Goal: Communication & Community: Answer question/provide support

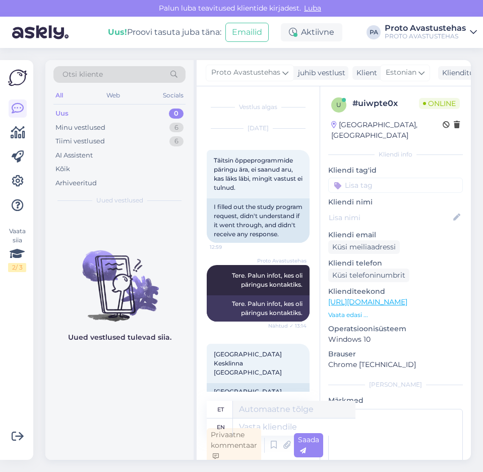
scroll to position [213, 0]
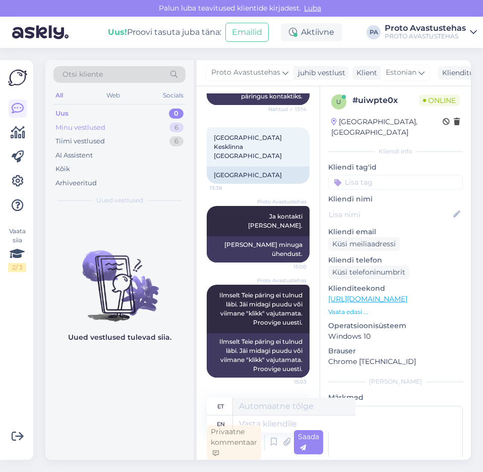
click at [77, 130] on div "Minu vestlused" at bounding box center [80, 128] width 50 height 10
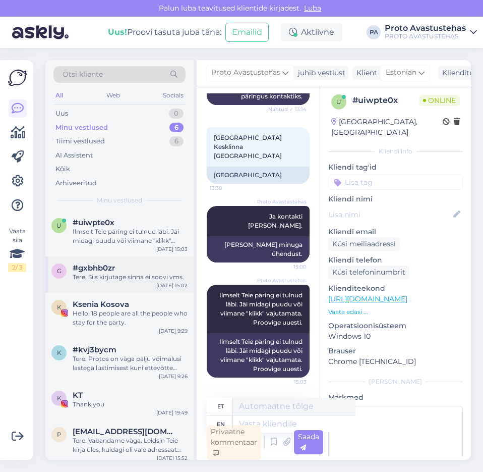
click at [120, 273] on div "Tere. Siis kirjutage sinna ei soovi vms." at bounding box center [130, 276] width 115 height 9
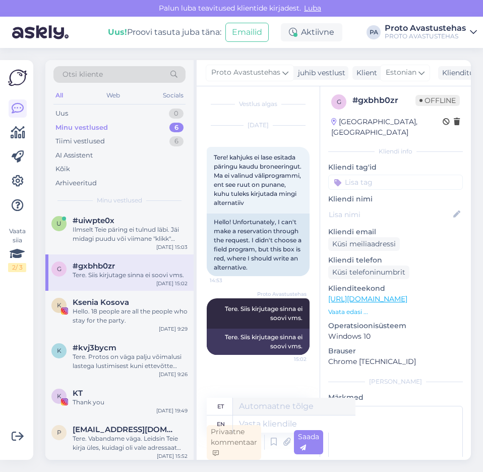
scroll to position [0, 0]
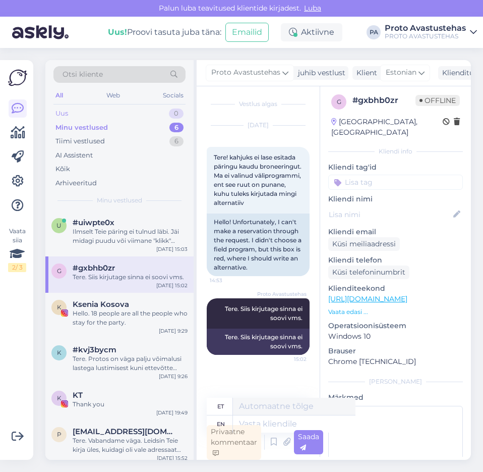
click at [69, 113] on div "Uus 0" at bounding box center [119, 113] width 132 height 14
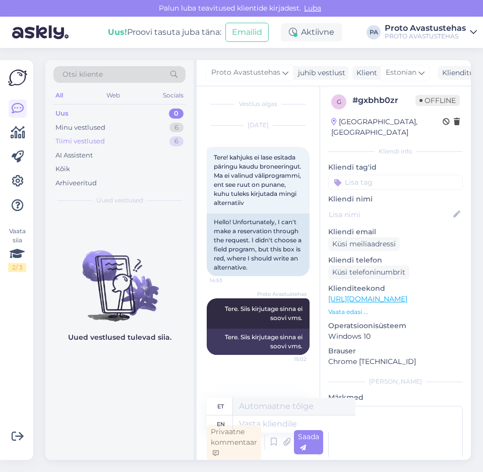
click at [92, 141] on div "Tiimi vestlused" at bounding box center [79, 141] width 49 height 10
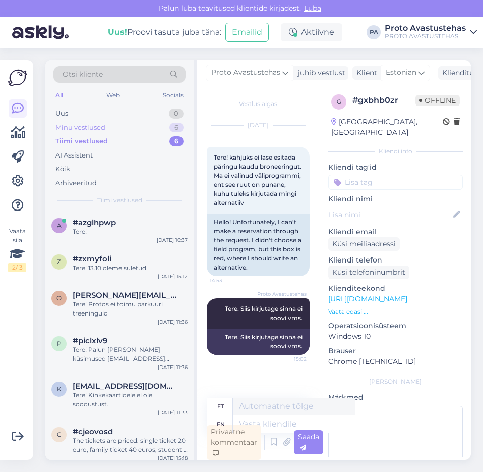
click at [70, 126] on div "Minu vestlused" at bounding box center [80, 128] width 50 height 10
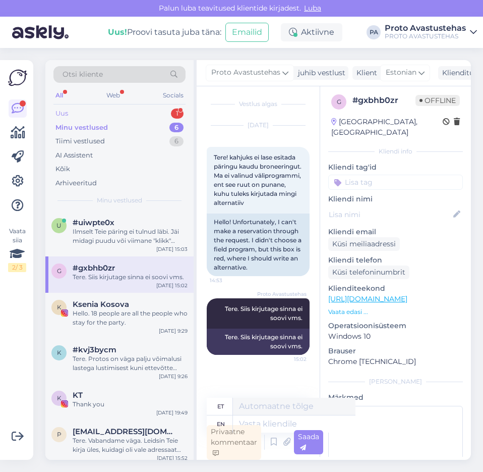
click at [62, 111] on div "Uus" at bounding box center [61, 113] width 13 height 10
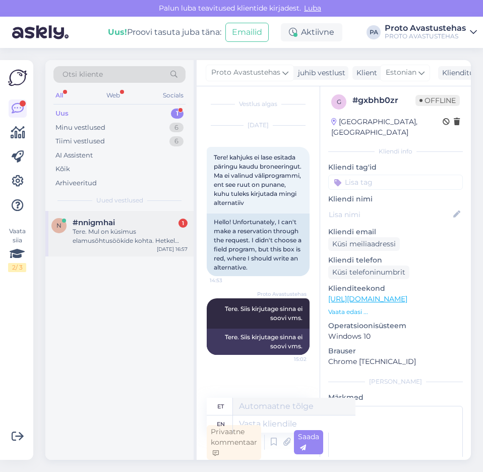
click at [105, 235] on div "Tere. Mul on küsimus elamusõhtusöökide kohta. Hetkel näen, et detsembrikuus on …" at bounding box center [130, 236] width 115 height 18
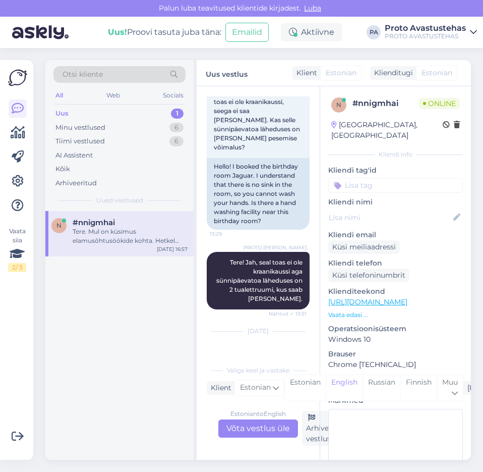
scroll to position [184, 0]
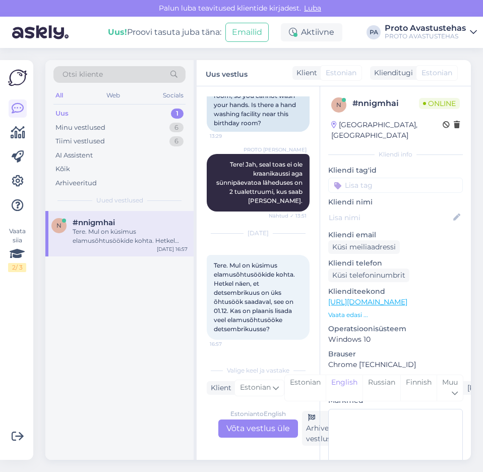
click at [257, 429] on div "Estonian to English Võta vestlus üle" at bounding box center [258, 428] width 80 height 18
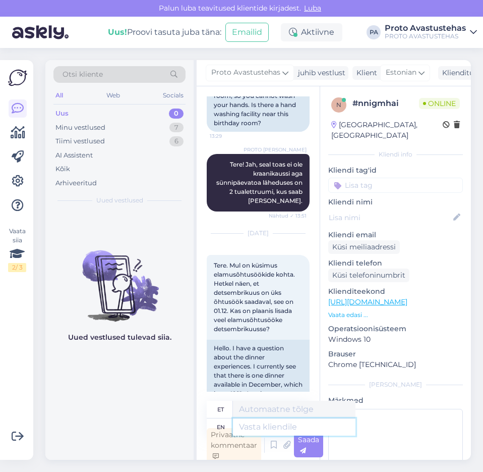
click at [288, 431] on textarea at bounding box center [294, 426] width 123 height 17
type textarea "Tere."
type textarea "Tere. Detsembrikuusse k"
type textarea "Tere. Detsembrikuusse"
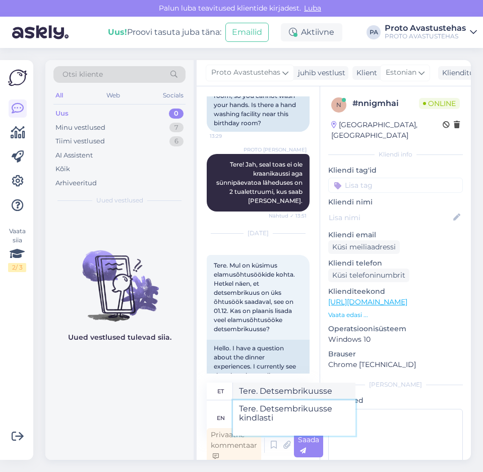
type textarea "Tere. Detsembrikuusse kindlasti a"
type textarea "Tere. Detsembrikuusse kindlasti"
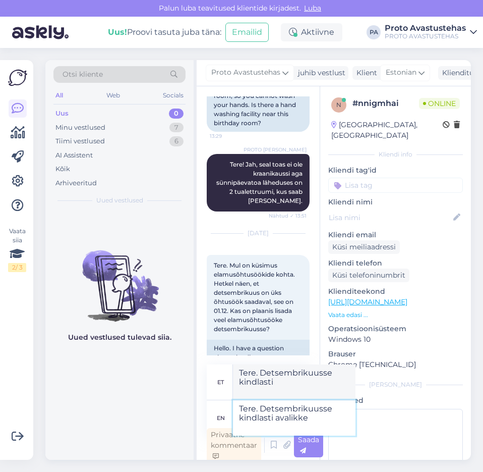
type textarea "Tere. Detsembrikuusse kindlasti avalikke"
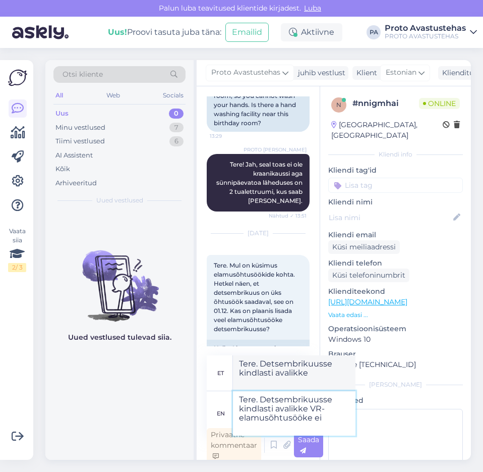
type textarea "Tere. Detsembrikuusse kindlasti avalikke VR-elamusõhtusööke ei"
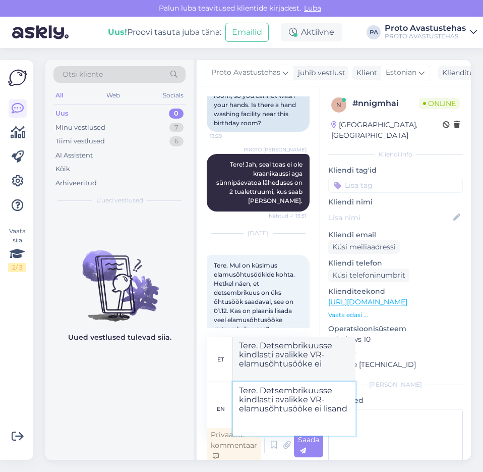
type textarea "Tere. Detsembrikuusse kindlasti avalikke VR-elamusõhtusööke ei lisandu"
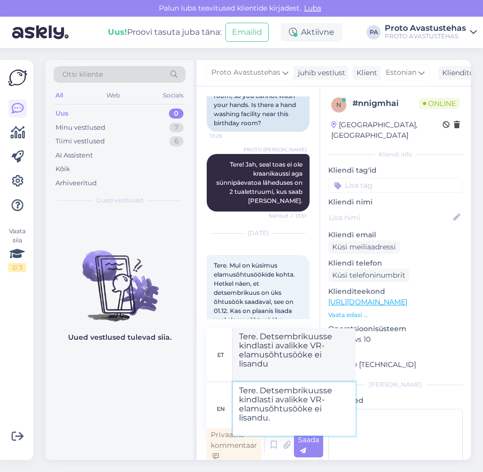
type textarea "Tere. Detsembrikuusse kindlasti avalikke VR-elamusõhtusööke ei lisandu."
type textarea "Tere. Detsembrikuusse kindlasti avalikke VR-elamusõhtusööke ei lisandu. Uued av"
type textarea "Tere. Detsembrikuusse kindlasti avalikke VR-elamusõhtusööke ei lisandu. Uued"
type textarea "Tere. Detsembrikuusse kindlasti avalikke VR-elamusõhtusööke ei lisandu. Uued av…"
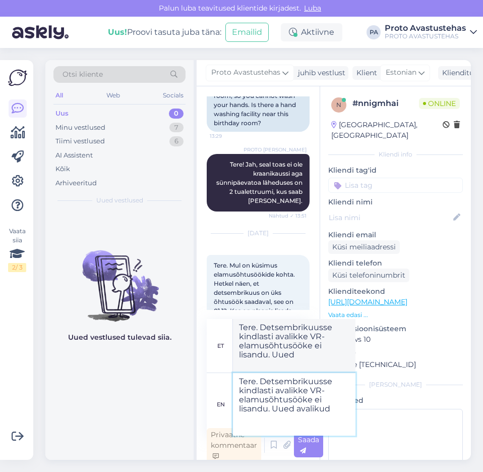
type textarea "Tere. Detsembrikuusse kindlasti avalikke VR-elamusõhtusööke ei lisandu. Uued av…"
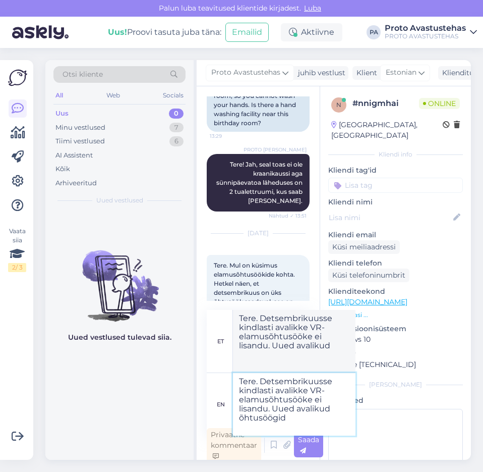
type textarea "Tere. Detsembrikuusse kindlasti avalikke VR-elamusõhtusööke ei lisandu. Uued av…"
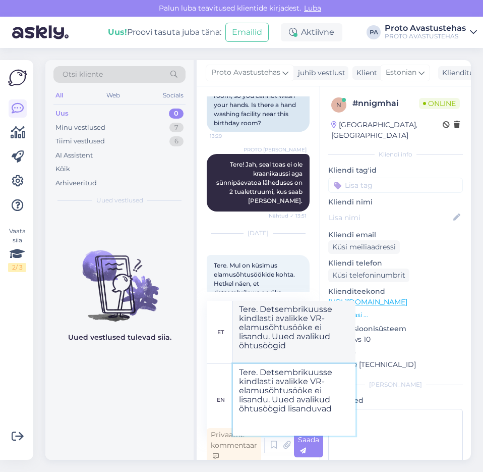
type textarea "Tere. Detsembrikuusse kindlasti avalikke VR-elamusõhtusööke ei lisandu. Uued av…"
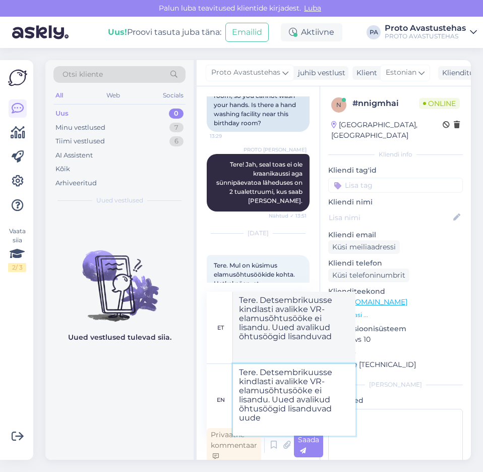
type textarea "Tere. Detsembrikuusse kindlasti avalikke VR-elamusõhtusööke ei lisandu. Uued av…"
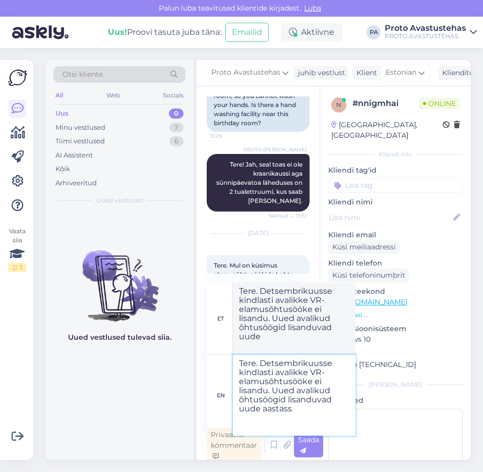
type textarea "Tere. Detsembrikuusse kindlasti avalikke VR-elamusõhtusööke ei lisandu. Uued av…"
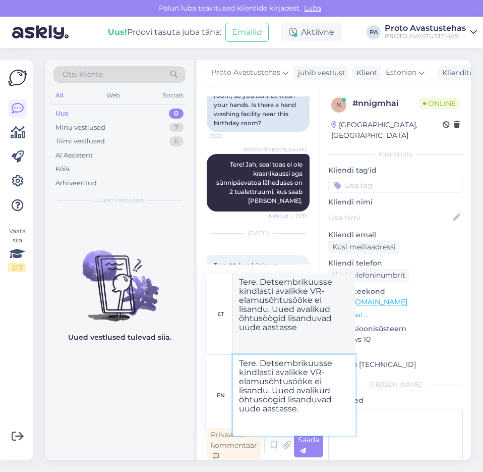
type textarea "Tere. Detsembrikuusse kindlasti avalikke VR-elamusõhtusööke ei lisandu. Uued av…"
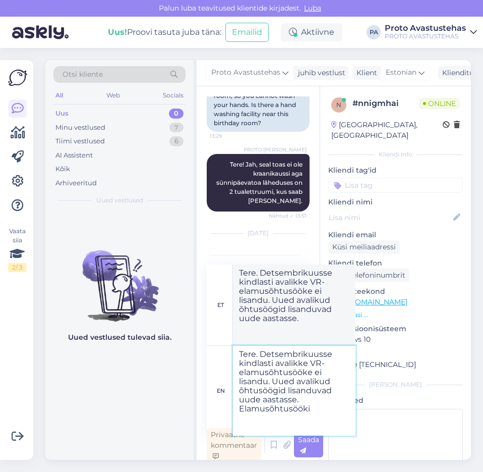
type textarea "Tere. Detsembrikuusse kindlasti avalikke VR-elamusõhtusööke ei lisandu. Uued av…"
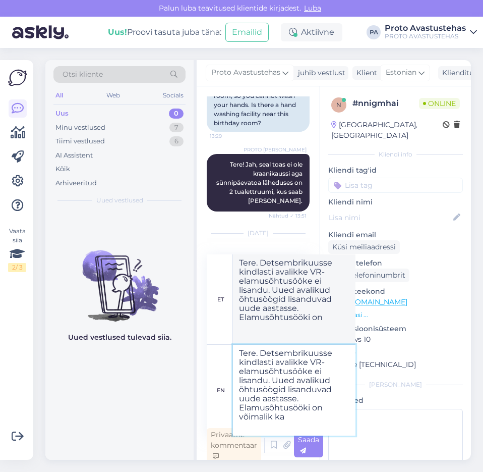
type textarea "Tere. Detsembrikuusse kindlasti avalikke VR-elamusõhtusööke ei lisandu. Uued av…"
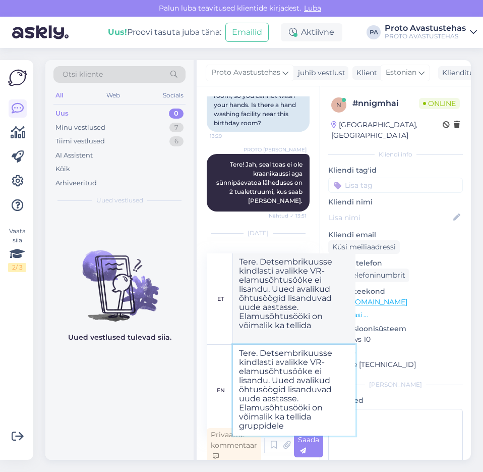
type textarea "Tere. Detsembrikuusse kindlasti avalikke VR-elamusõhtusööke ei lisandu. Uued av…"
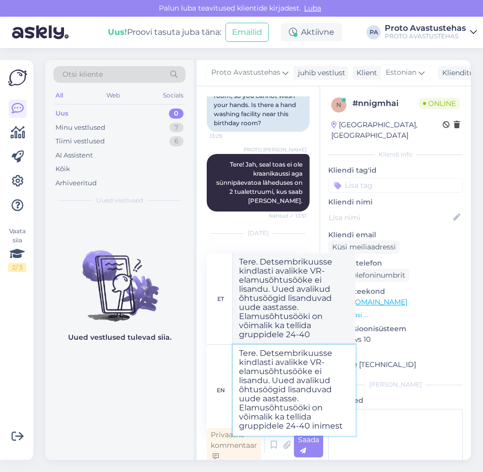
type textarea "Tere. Detsembrikuusse kindlasti avalikke VR-elamusõhtusööke ei lisandu. Uued av…"
click at [306, 442] on span "Saada" at bounding box center [308, 445] width 21 height 20
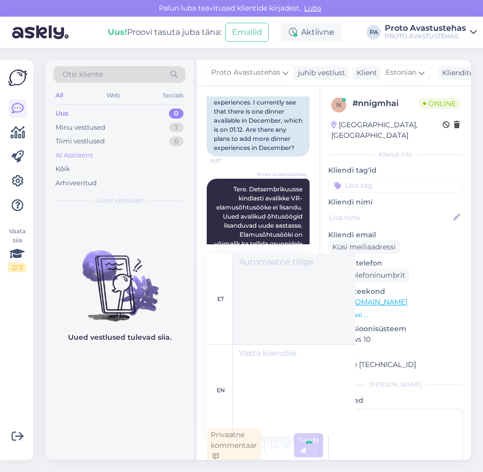
scroll to position [0, 0]
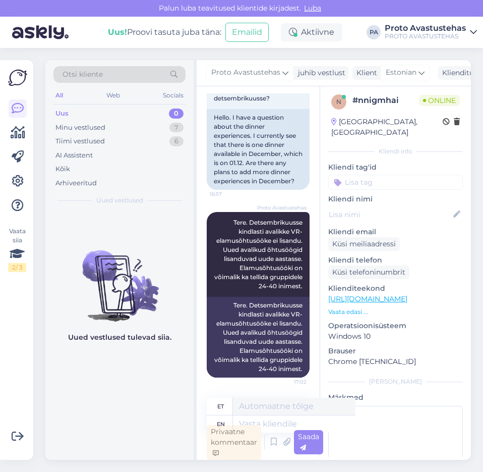
click at [67, 114] on div "Uus" at bounding box center [61, 113] width 13 height 10
click at [85, 125] on div "Minu vestlused" at bounding box center [80, 128] width 50 height 10
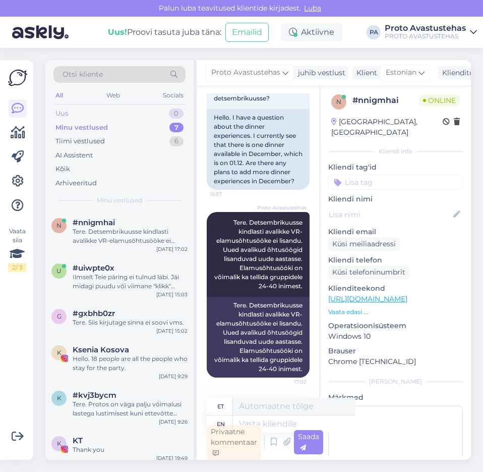
click at [66, 109] on div "Uus" at bounding box center [61, 113] width 13 height 10
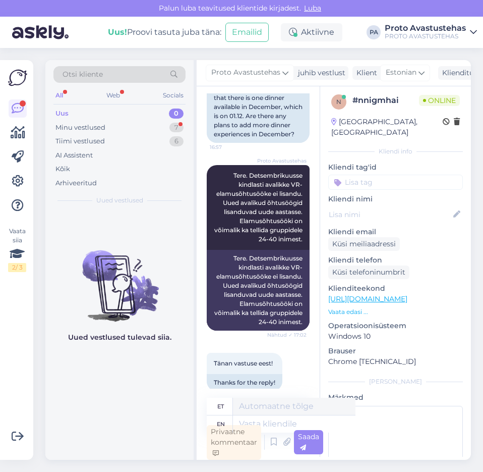
scroll to position [508, 0]
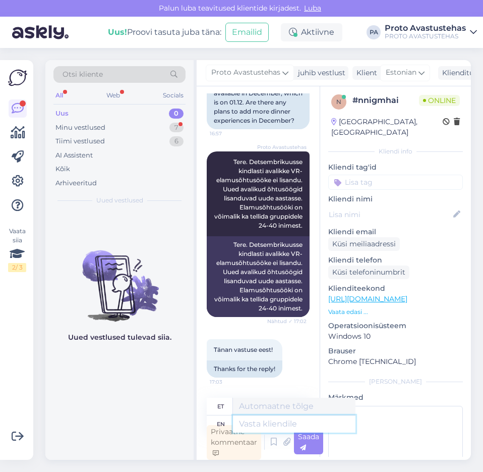
click at [274, 424] on textarea at bounding box center [294, 423] width 123 height 17
click at [64, 113] on div "Uus" at bounding box center [61, 113] width 13 height 10
click at [74, 128] on div "Minu vestlused" at bounding box center [80, 128] width 50 height 10
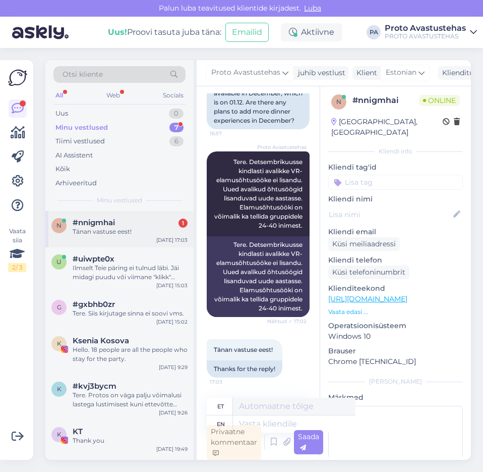
click at [93, 229] on div "Tänan vastuse eest!" at bounding box center [130, 231] width 115 height 9
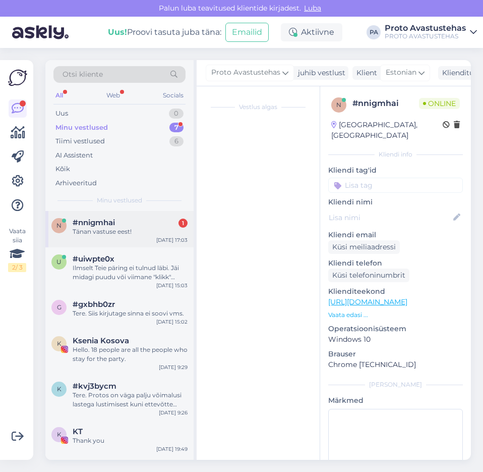
scroll to position [3, 0]
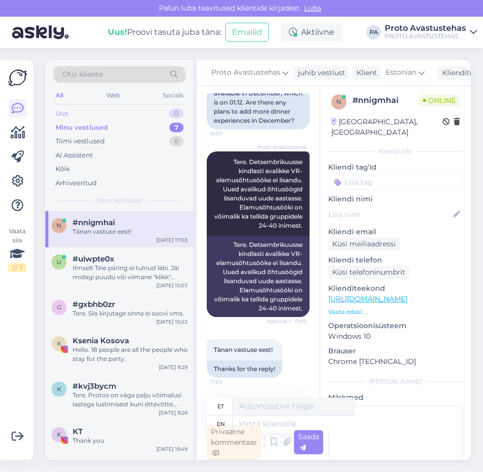
click at [61, 116] on div "Uus" at bounding box center [61, 113] width 13 height 10
